Goal: Task Accomplishment & Management: Manage account settings

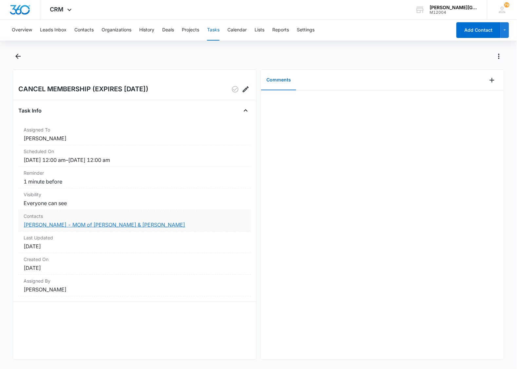
click at [77, 225] on link "Asha Madhavan - MOM of Anand & Atul Krishnan" at bounding box center [104, 225] width 161 height 7
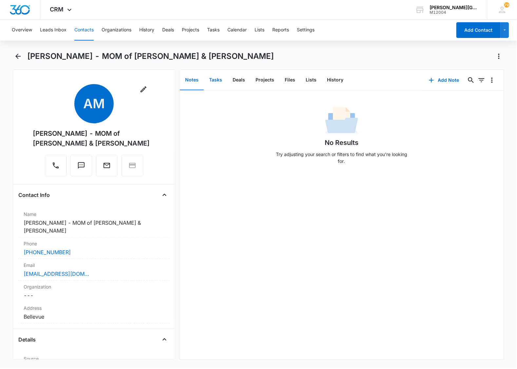
click at [213, 80] on button "Tasks" at bounding box center [216, 80] width 24 height 20
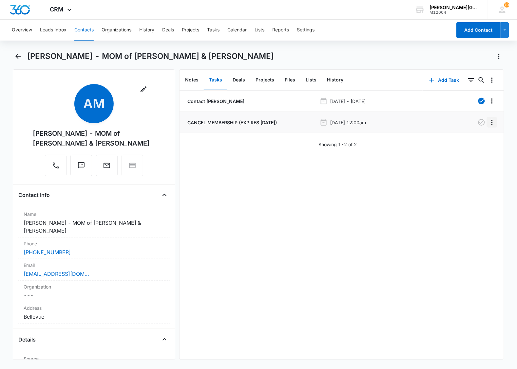
click at [491, 122] on icon "Overflow Menu" at bounding box center [491, 122] width 1 height 5
click at [470, 140] on div "Edit" at bounding box center [468, 141] width 14 height 5
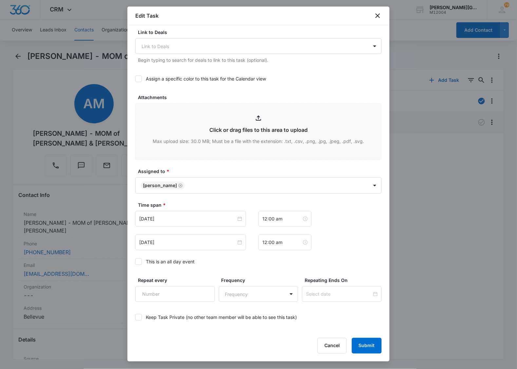
scroll to position [260, 0]
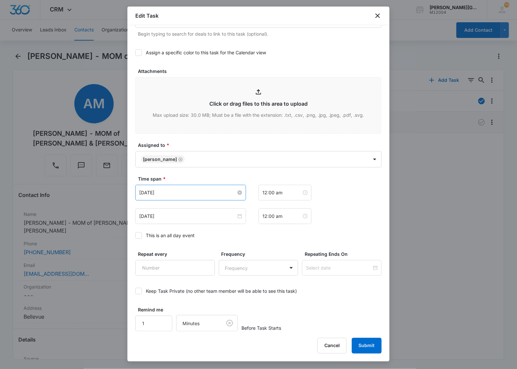
click at [215, 194] on input "Oct 7, 2025" at bounding box center [187, 192] width 97 height 7
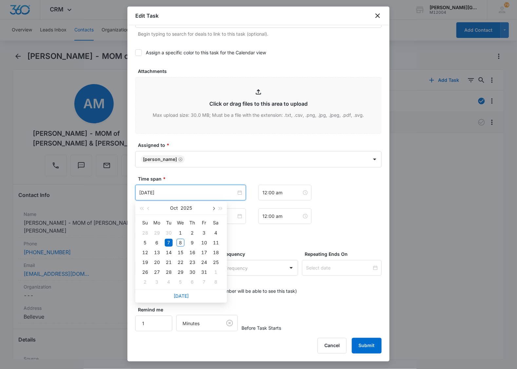
click at [213, 209] on span "button" at bounding box center [213, 208] width 3 height 3
type input "Dec 17, 2025"
click at [178, 253] on div "17" at bounding box center [180, 253] width 8 height 8
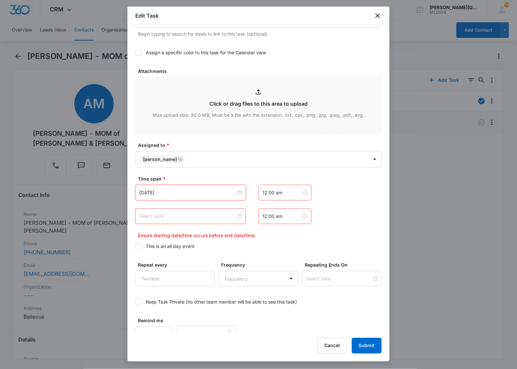
click at [197, 216] on input at bounding box center [187, 216] width 97 height 7
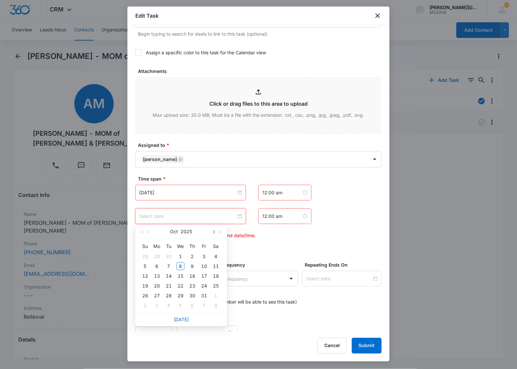
click at [213, 234] on button "button" at bounding box center [213, 231] width 7 height 13
type input "Dec 17, 2025"
click at [181, 277] on div "17" at bounding box center [180, 276] width 8 height 8
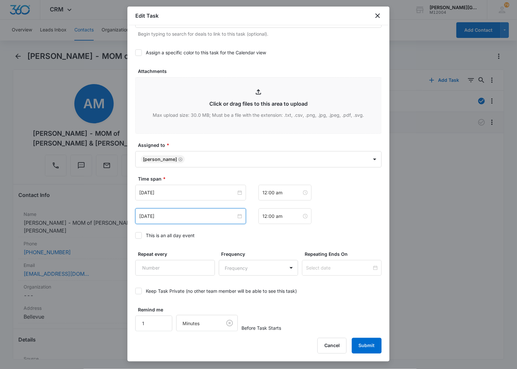
click at [237, 178] on label "Time span *" at bounding box center [261, 178] width 246 height 7
click at [363, 345] on button "Submit" at bounding box center [367, 346] width 30 height 16
